Goal: Task Accomplishment & Management: Complete application form

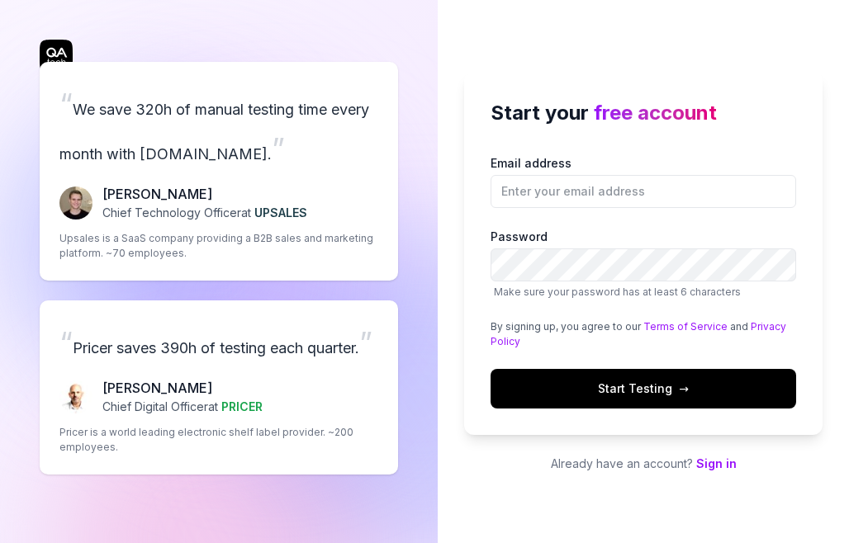
type input "[PERSON_NAME][EMAIL_ADDRESS][DOMAIN_NAME]"
click at [631, 389] on span "Start Testing →" at bounding box center [643, 388] width 91 height 17
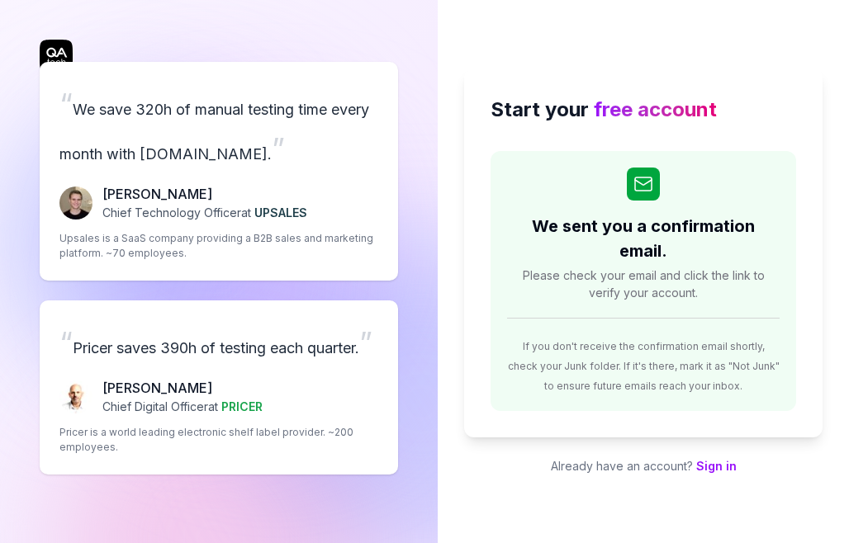
click at [476, 483] on div "Start your free account We sent you a confirmation email. Please check your ema…" at bounding box center [643, 271] width 411 height 543
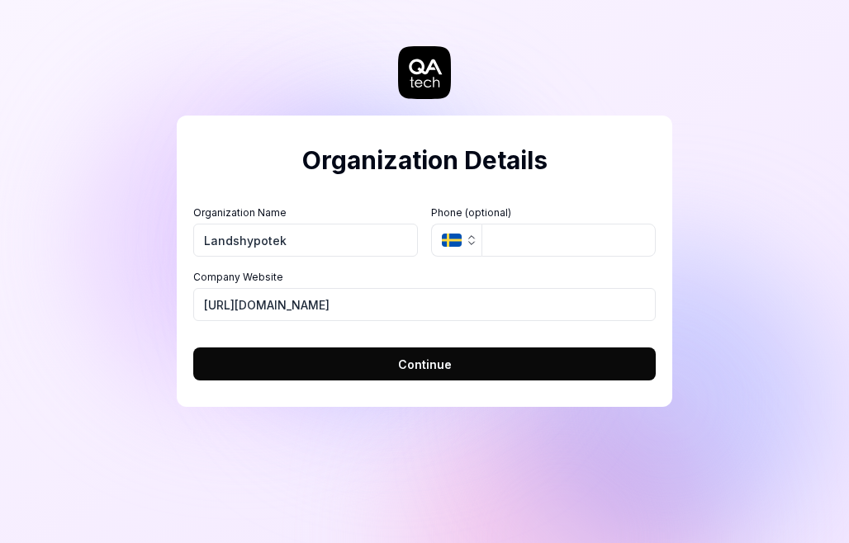
type input "Landshypotek"
click at [522, 237] on input "tel" at bounding box center [568, 240] width 174 height 33
drag, startPoint x: 361, startPoint y: 301, endPoint x: 74, endPoint y: 301, distance: 286.6
click at [74, 301] on div "Organization Details Organization Name Landshypotek Organization Logo (Square m…" at bounding box center [424, 271] width 849 height 543
paste input "[DOMAIN_NAME][URL]"
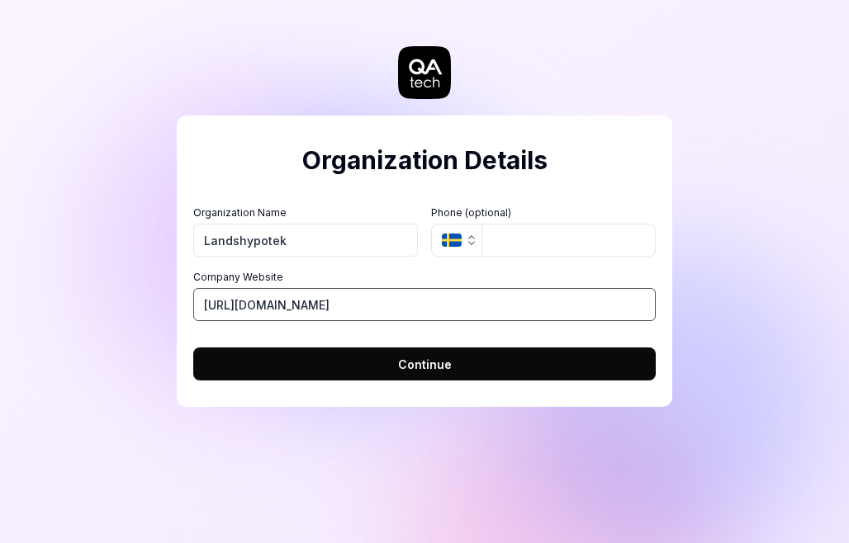
type input "[URL][DOMAIN_NAME]"
click at [433, 358] on span "Continue" at bounding box center [425, 364] width 54 height 17
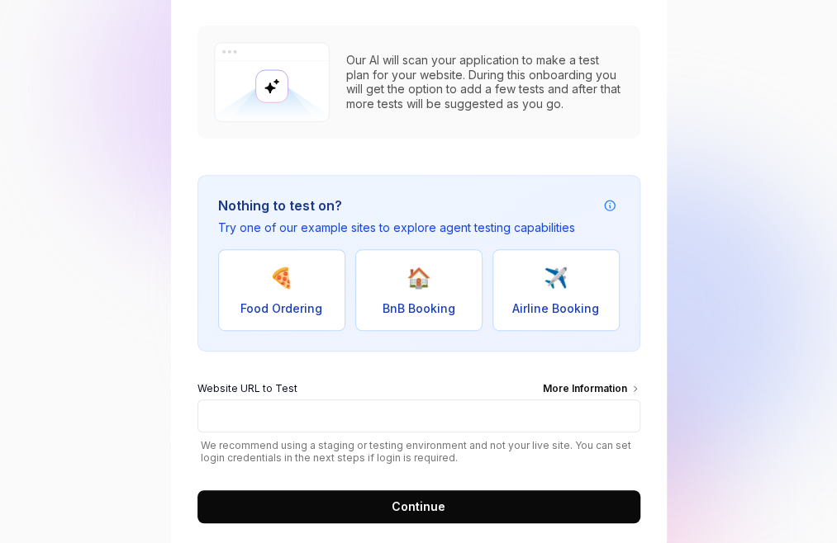
scroll to position [225, 0]
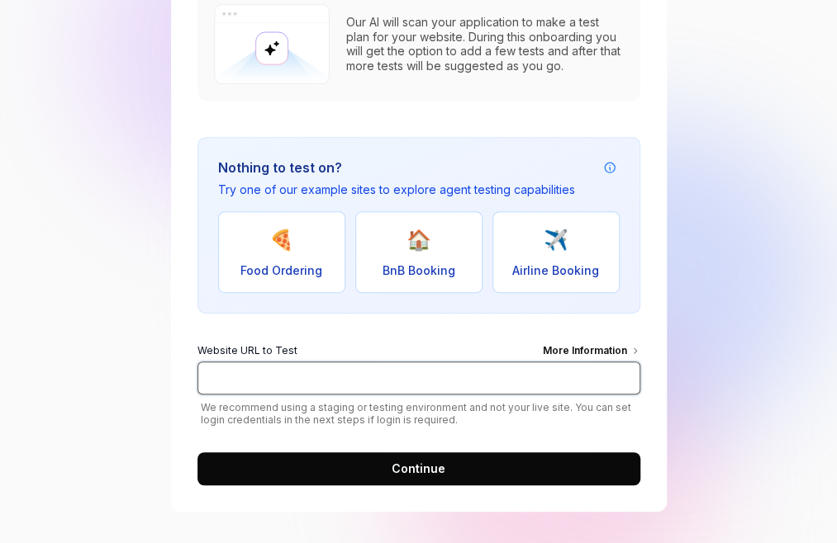
click at [345, 384] on input "Website URL to Test More Information" at bounding box center [418, 378] width 443 height 33
type input "[URL][DOMAIN_NAME]"
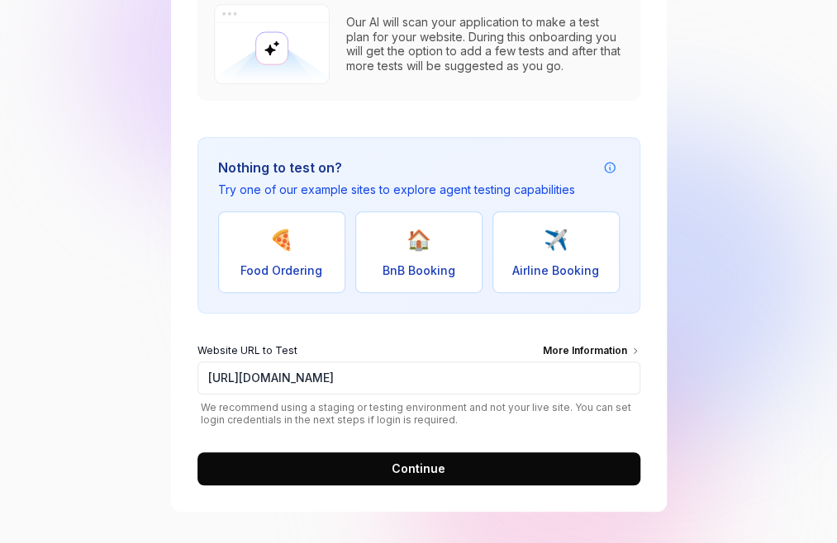
click at [383, 470] on button "Continue" at bounding box center [418, 469] width 443 height 33
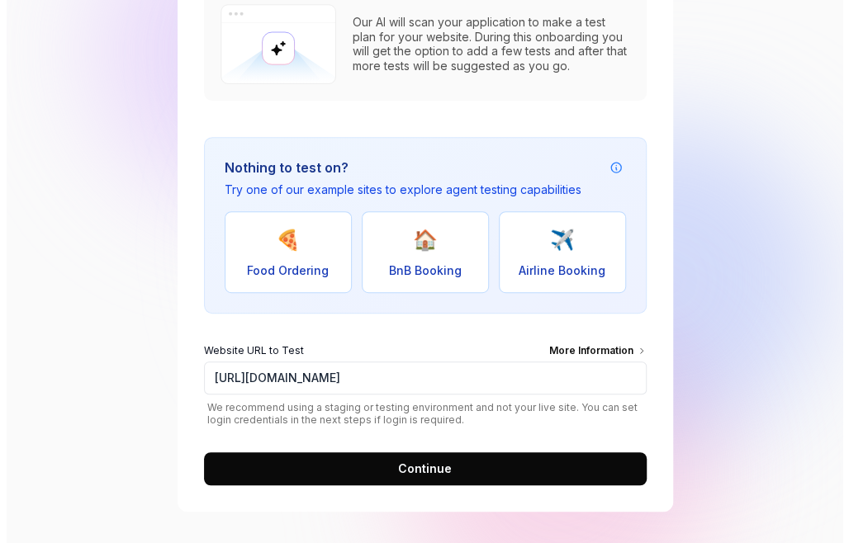
scroll to position [0, 0]
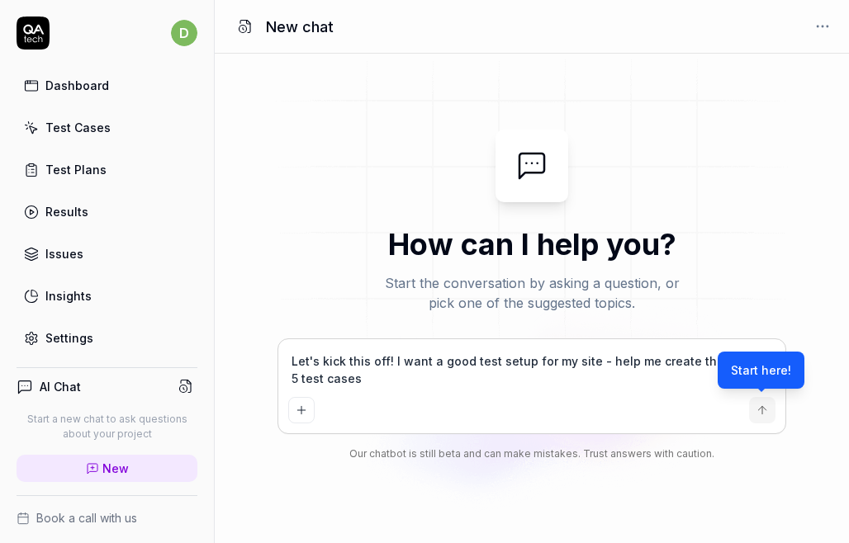
click at [88, 84] on div "Dashboard" at bounding box center [77, 85] width 64 height 17
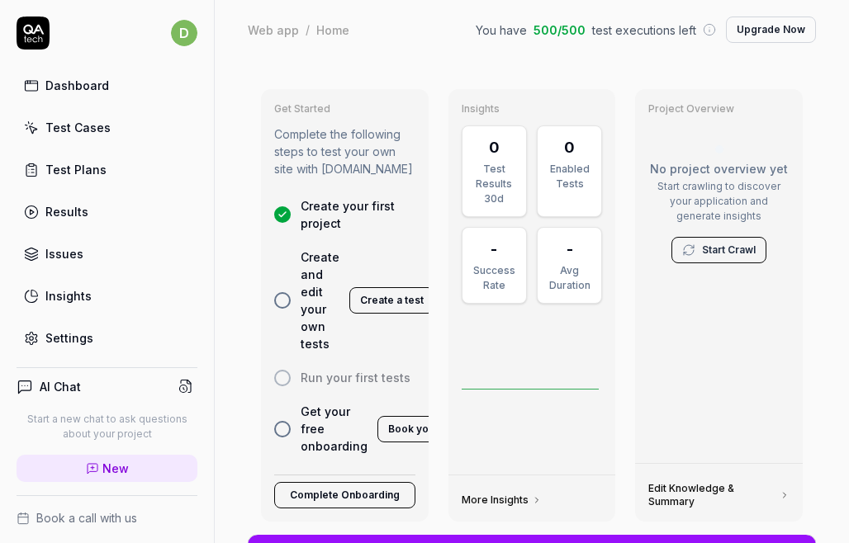
click at [86, 126] on div "Test Cases" at bounding box center [77, 127] width 65 height 17
type textarea "*"
